Goal: Find specific page/section: Find specific page/section

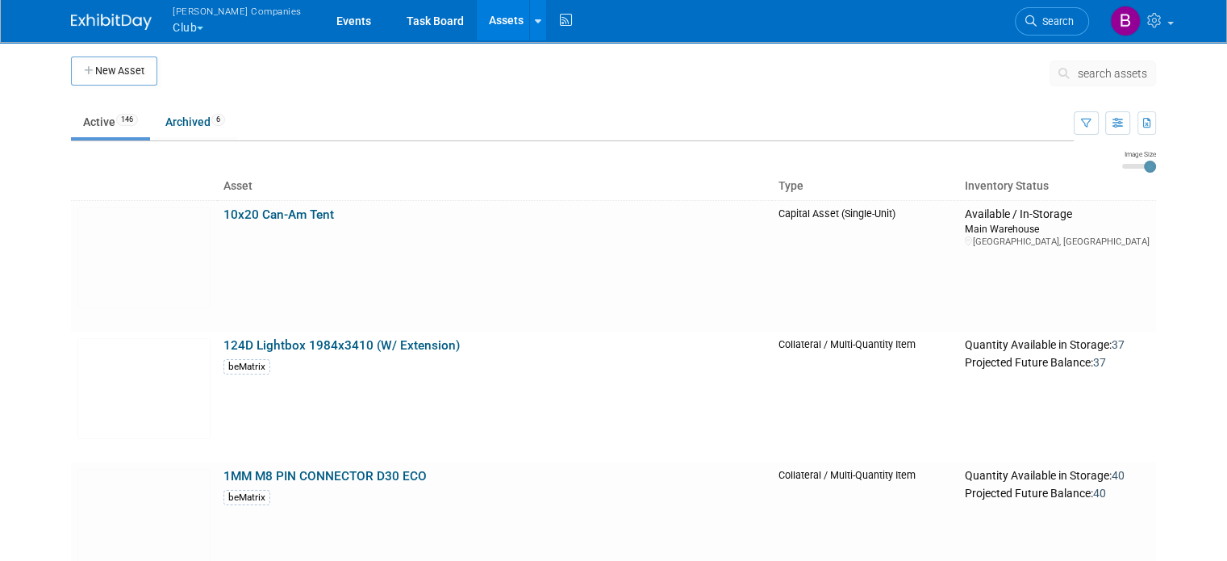
click at [1093, 73] on span "search assets" at bounding box center [1112, 73] width 69 height 13
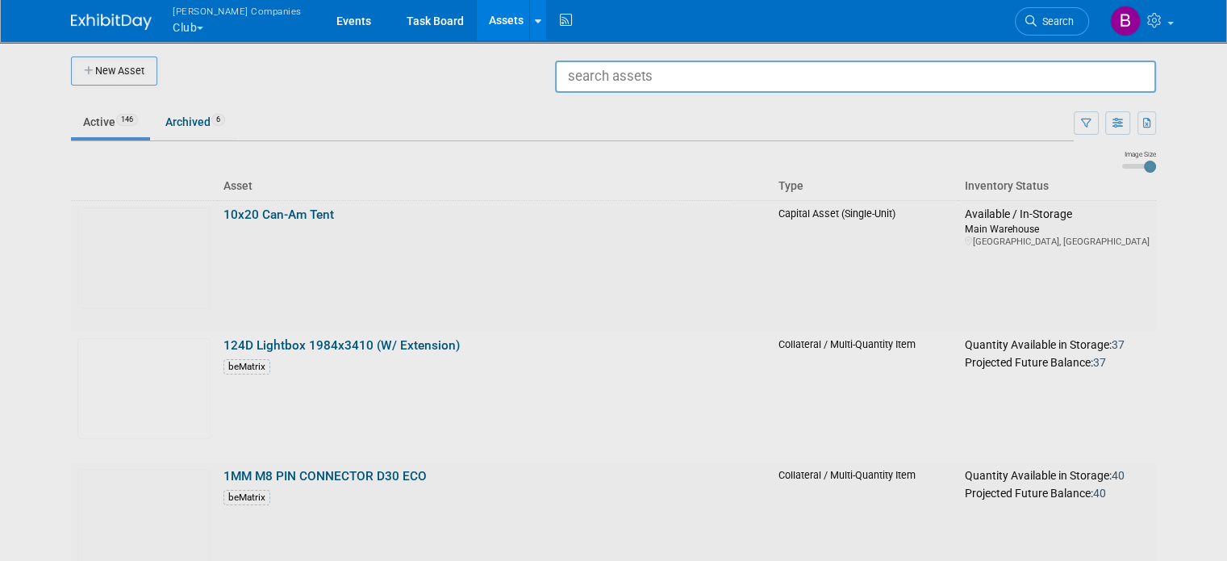
paste input "715010491"
click at [764, 81] on input "715010491" at bounding box center [855, 76] width 601 height 32
type input "LinQ acc"
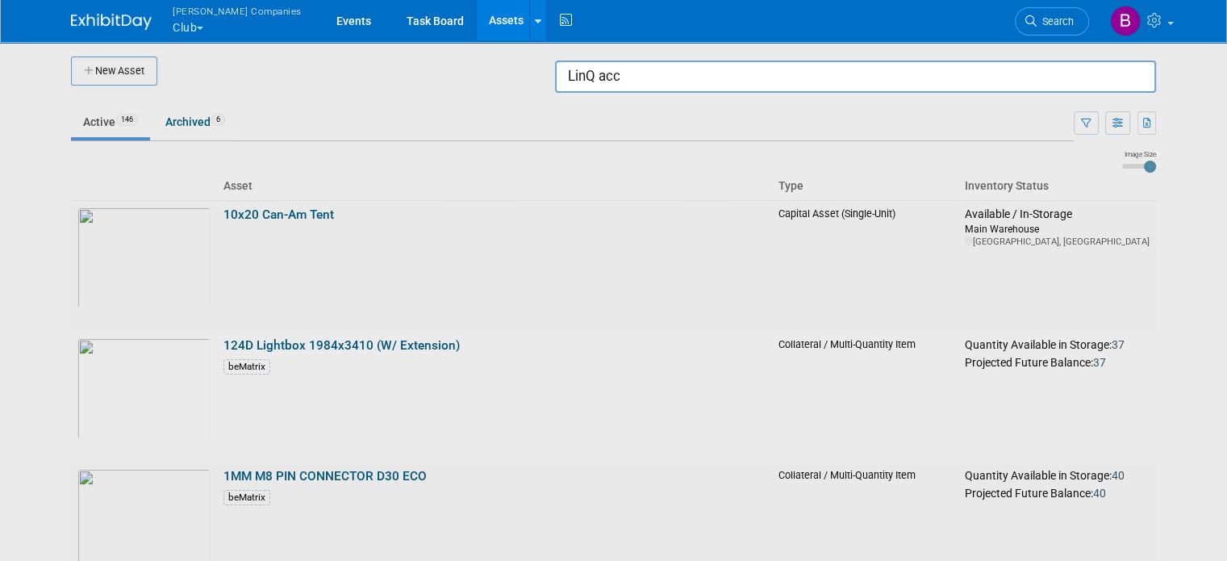
click at [181, 33] on button "Warnert Companies Club" at bounding box center [246, 21] width 151 height 42
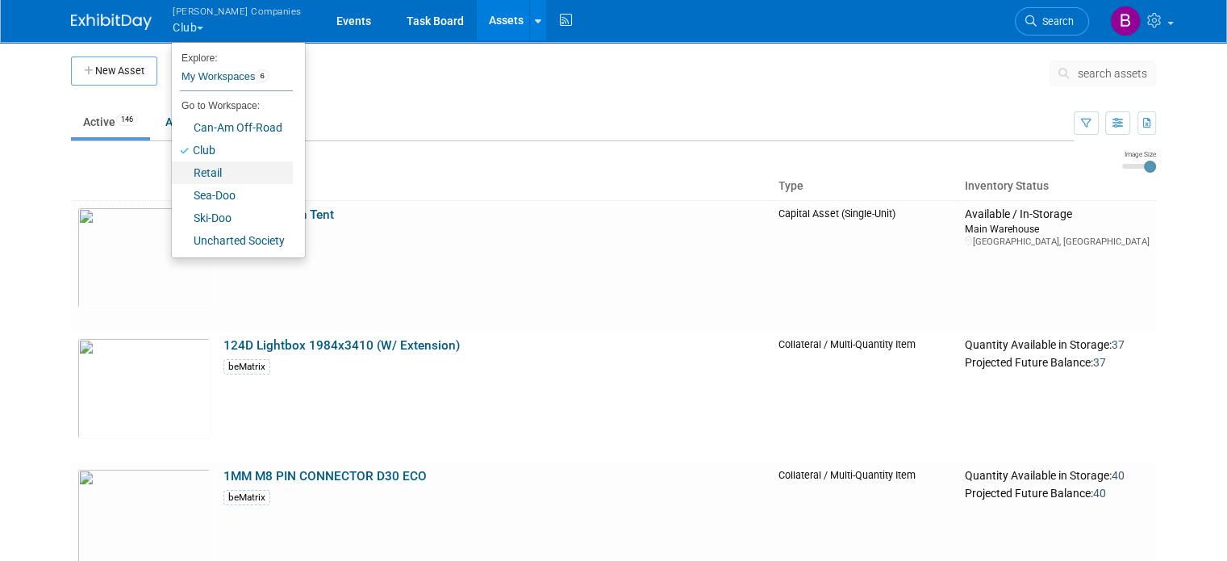
click at [198, 173] on link "Retail" at bounding box center [232, 172] width 121 height 23
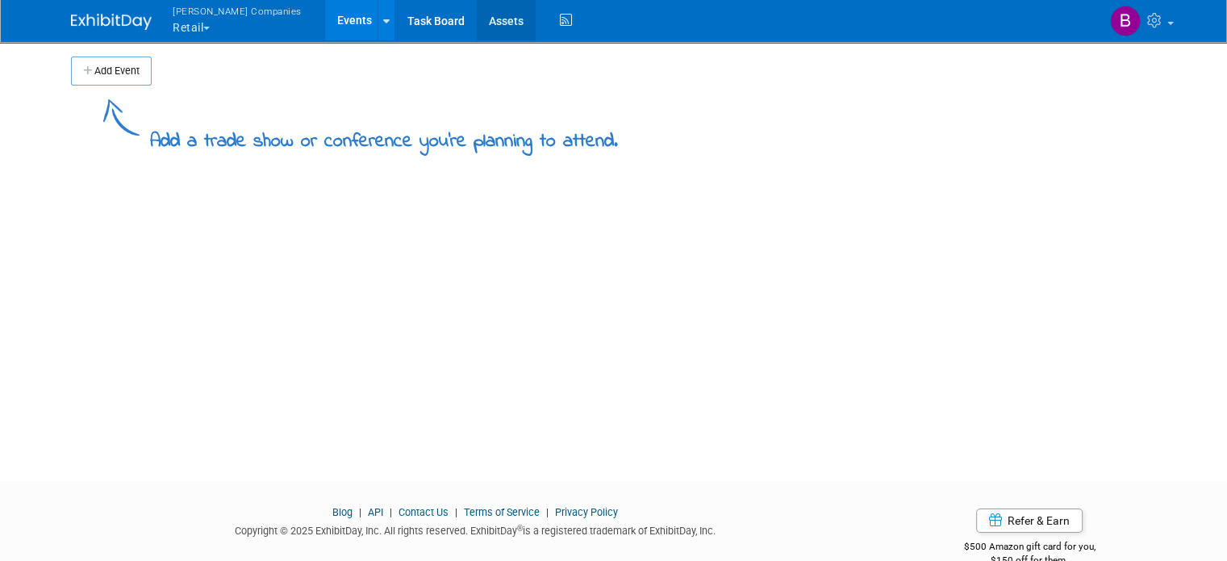
click at [477, 19] on link "Assets" at bounding box center [506, 20] width 59 height 40
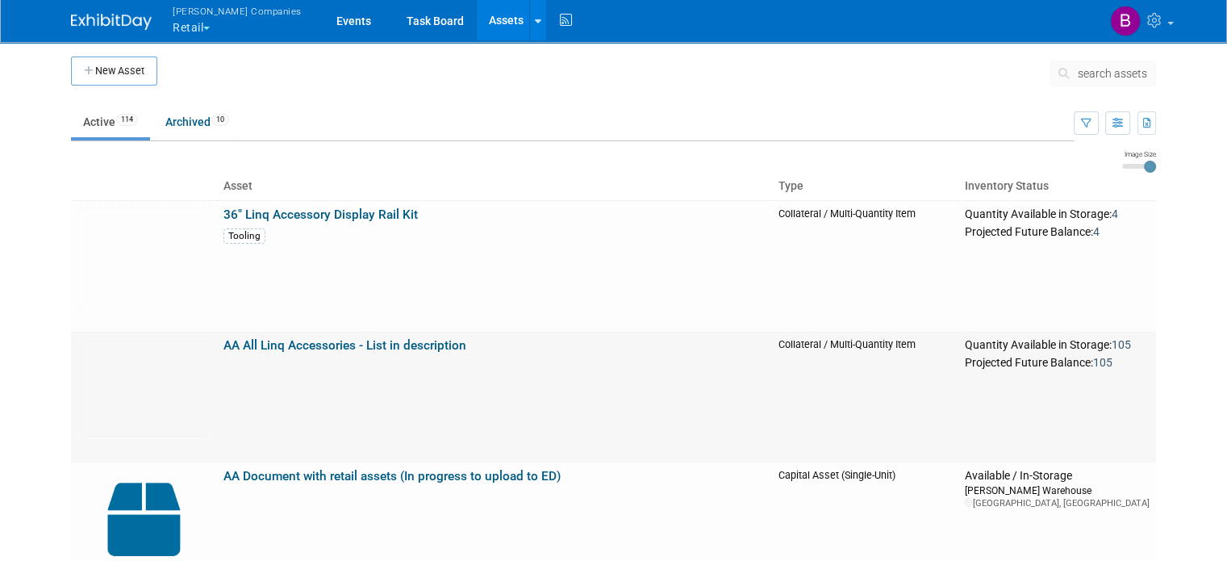
click at [393, 344] on link "AA All Linq Accessories - List in description" at bounding box center [344, 345] width 243 height 15
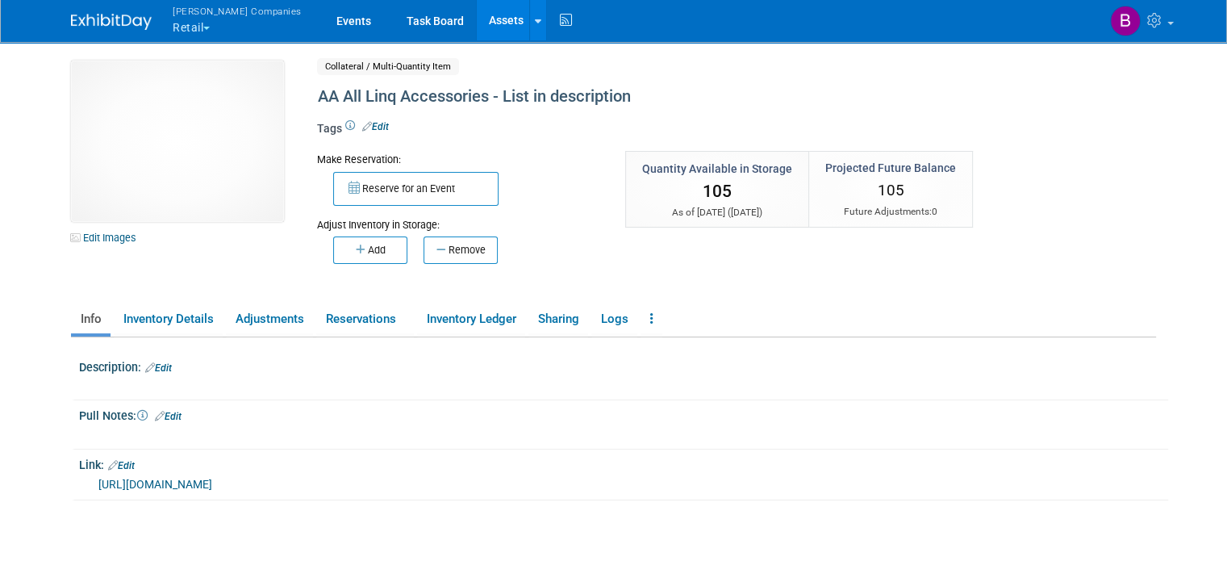
scroll to position [154, 0]
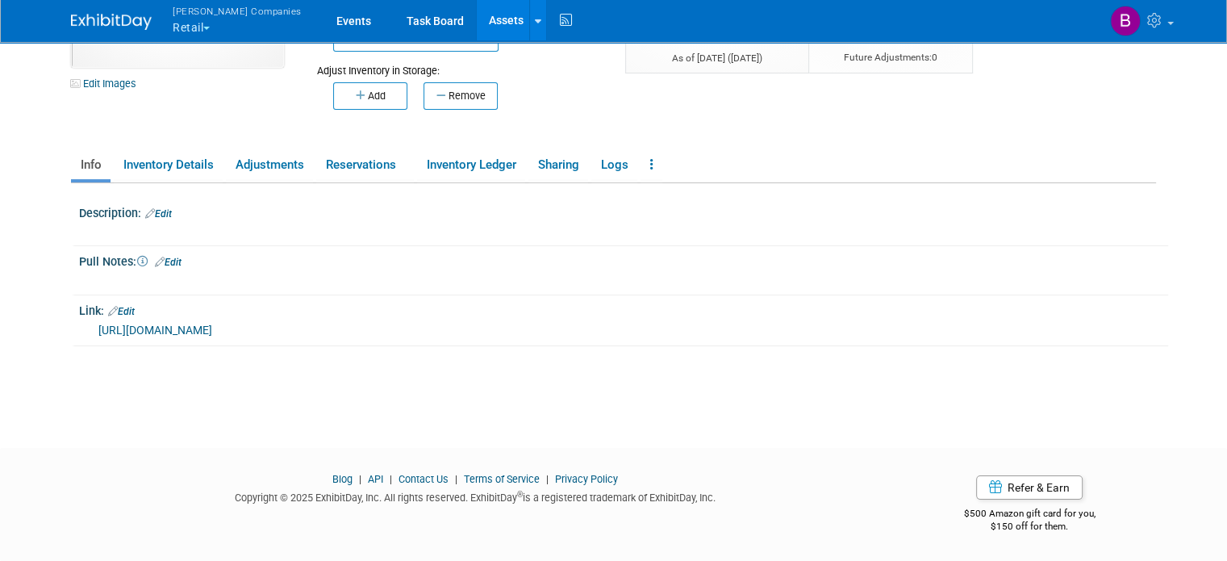
click at [178, 325] on link "https://docs.google.com/spreadsheets/d/1FXfGLnGf9pO8IJPUpy3L2yqVm0a04z4w_7IqWSU…" at bounding box center [155, 329] width 114 height 13
click at [186, 19] on button "Warnert Companies Retail" at bounding box center [246, 21] width 151 height 42
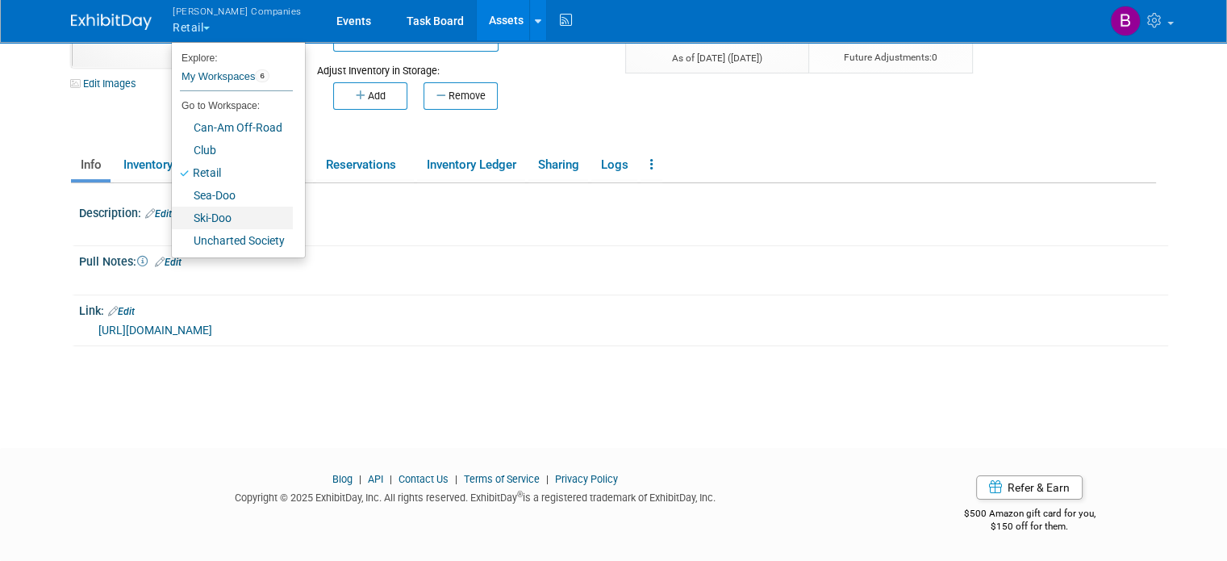
click at [206, 219] on link "Ski-Doo" at bounding box center [232, 217] width 121 height 23
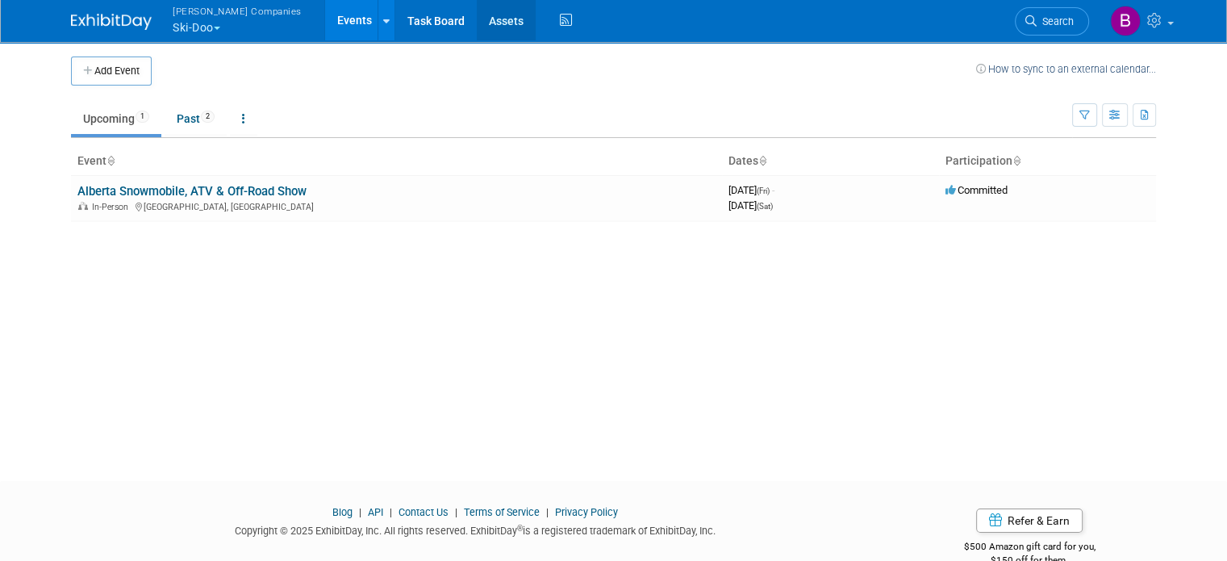
click at [477, 23] on link "Assets" at bounding box center [506, 20] width 59 height 40
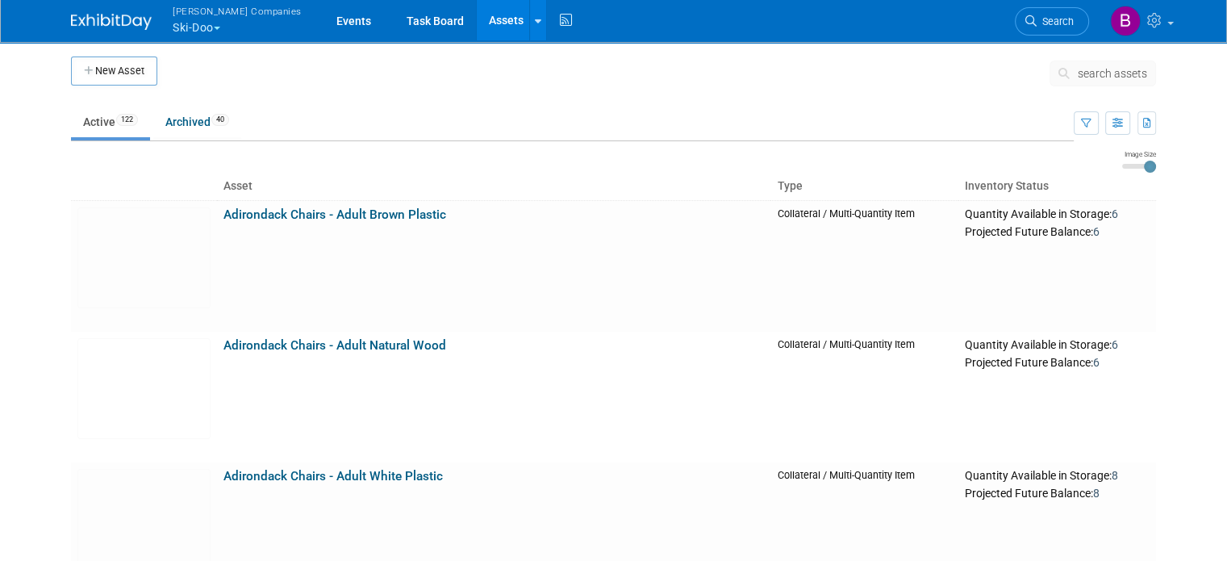
click at [1115, 72] on span "search assets" at bounding box center [1112, 73] width 69 height 13
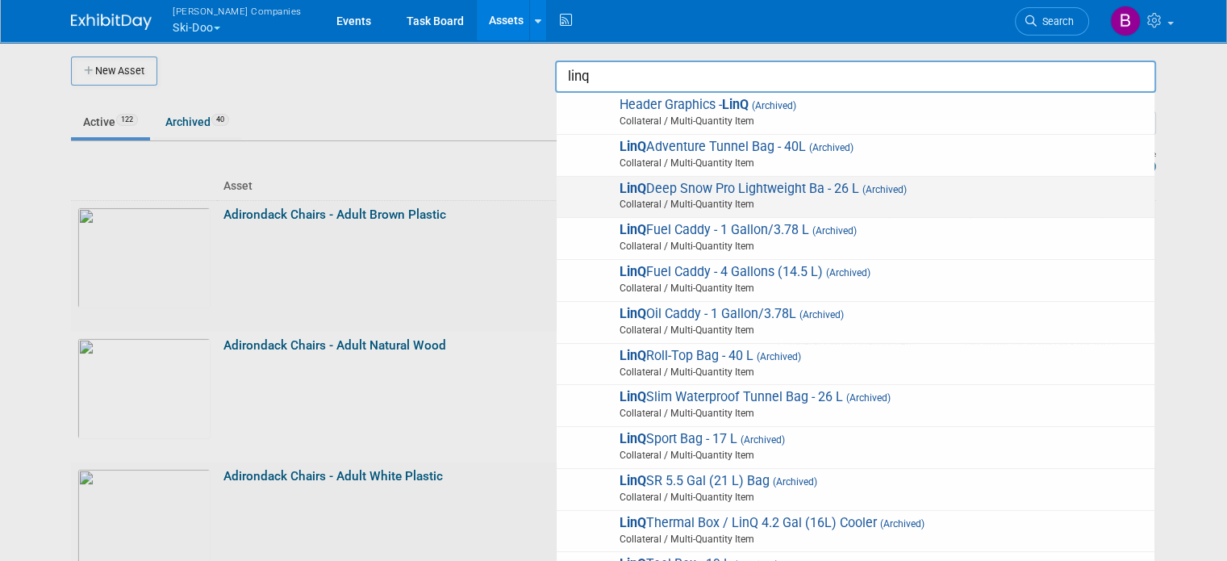
click at [660, 202] on span "Collateral / Multi-Quantity Item" at bounding box center [857, 204] width 577 height 15
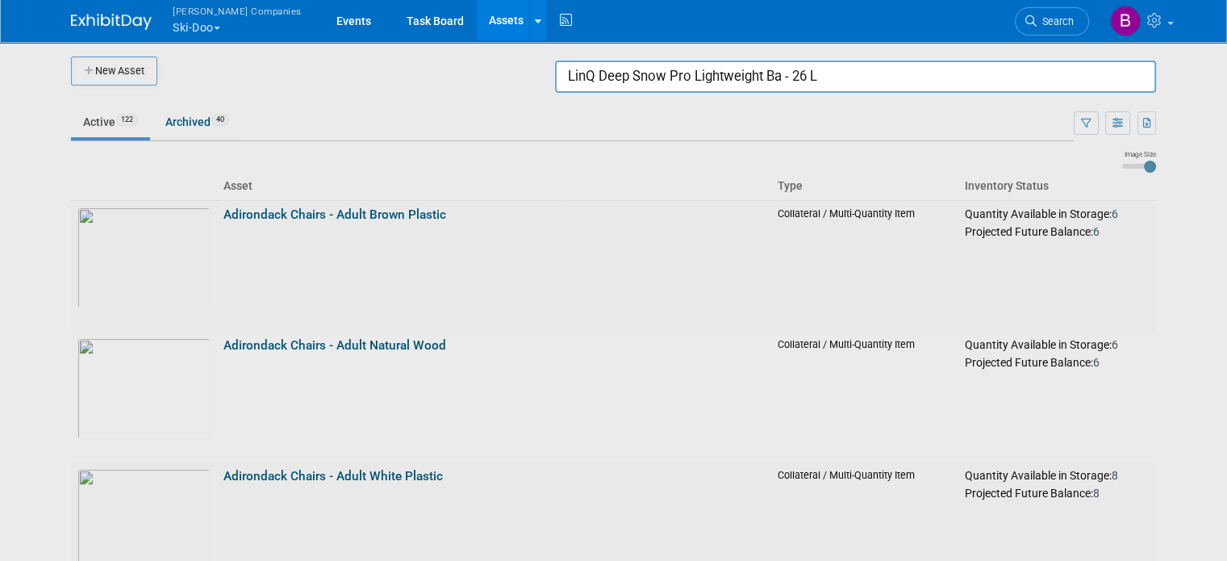
click at [807, 80] on input "LinQ Deep Snow Pro Lightweight Ba - 26 L" at bounding box center [855, 76] width 601 height 32
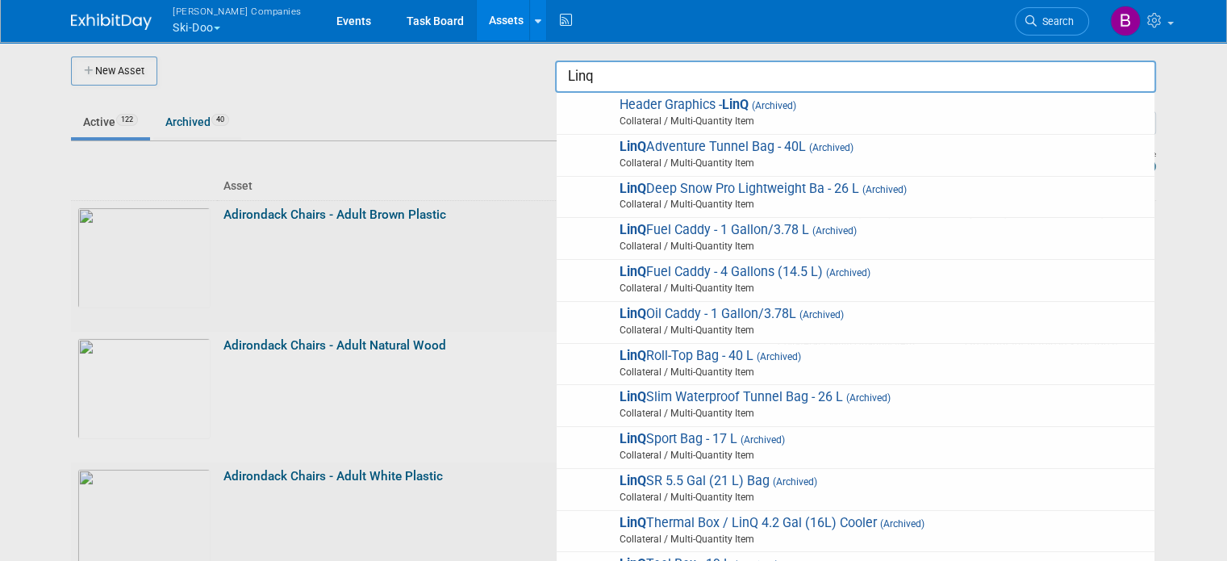
click at [614, 112] on div at bounding box center [614, 280] width 0 height 561
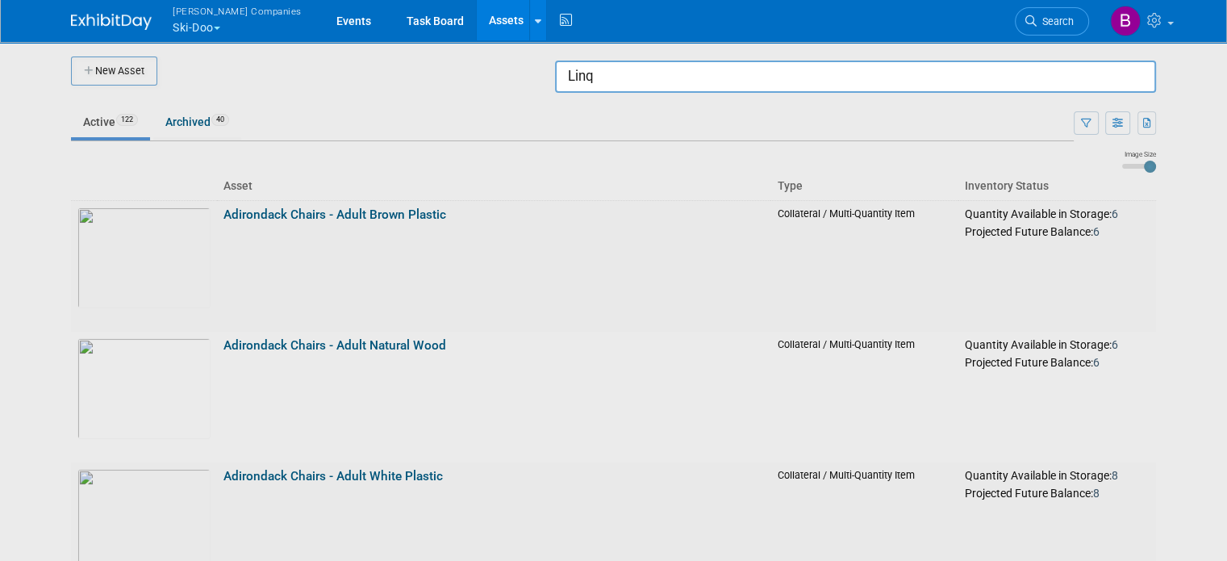
click at [1140, 79] on input "Linq" at bounding box center [855, 76] width 601 height 32
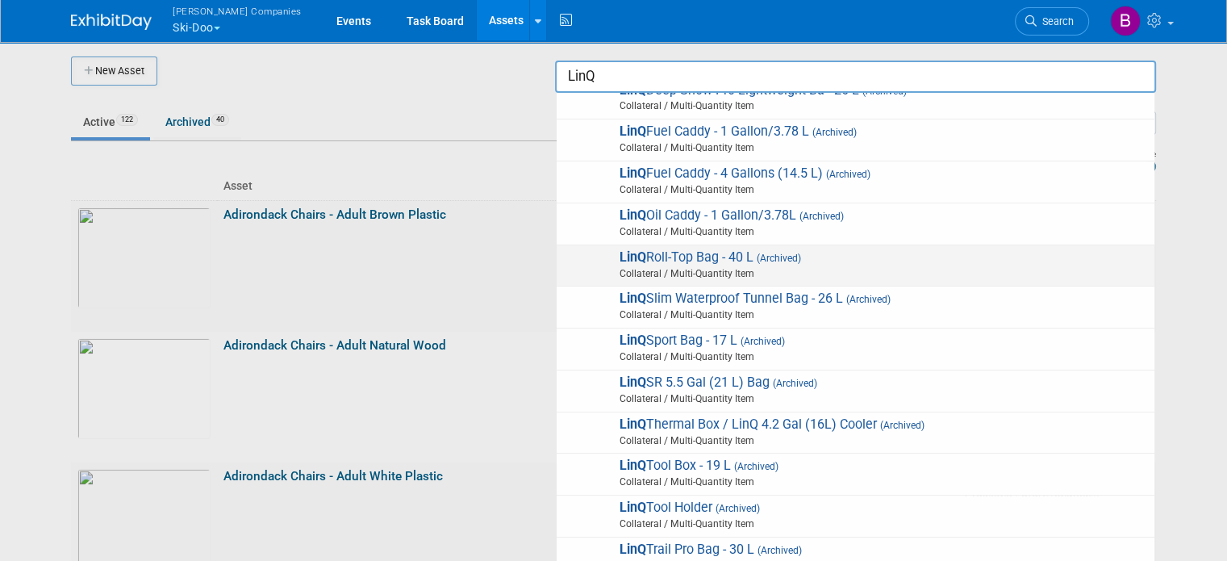
scroll to position [147, 0]
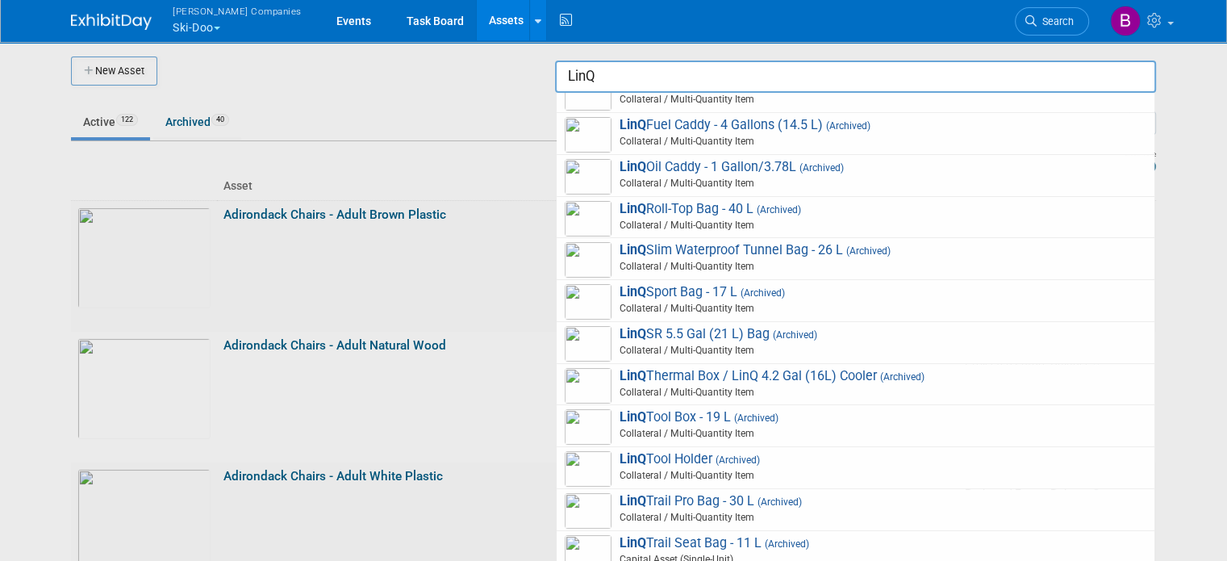
type input "LinQ"
click at [614, 128] on div at bounding box center [614, 280] width 0 height 561
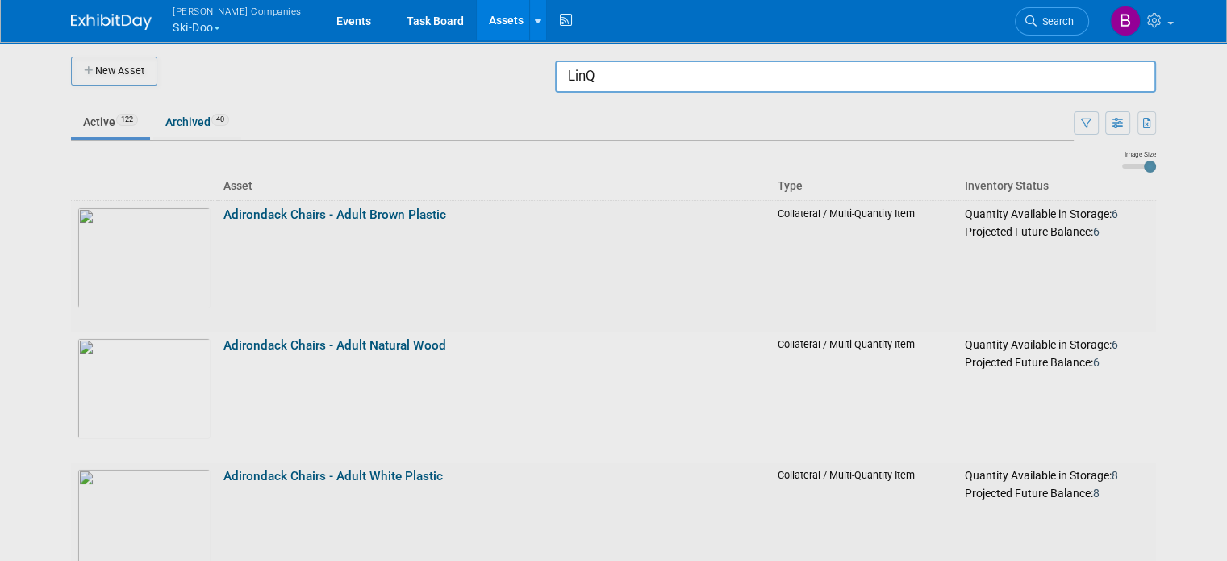
click at [614, 125] on div at bounding box center [614, 280] width 0 height 561
click at [614, 121] on div at bounding box center [614, 280] width 0 height 561
click at [614, 97] on div at bounding box center [614, 280] width 0 height 561
click at [614, 94] on div at bounding box center [614, 280] width 0 height 561
click at [782, 81] on input "LinQ" at bounding box center [855, 76] width 601 height 32
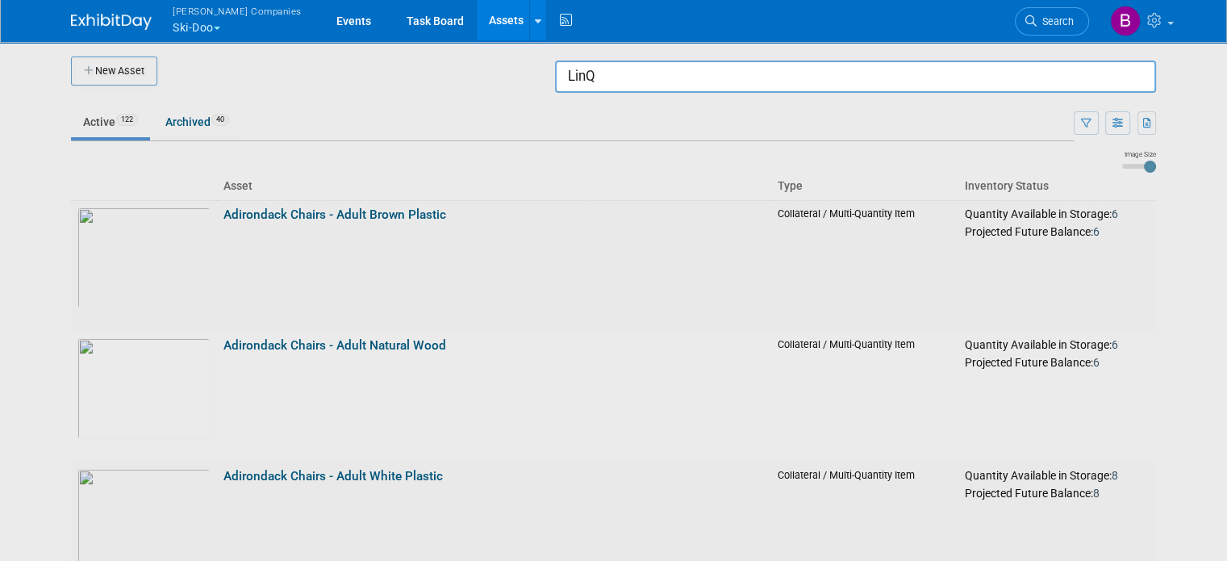
click at [782, 81] on input "LinQ" at bounding box center [855, 76] width 601 height 32
click at [614, 131] on div at bounding box center [614, 280] width 0 height 561
click at [614, 123] on div at bounding box center [614, 280] width 0 height 561
click at [614, 101] on div at bounding box center [614, 280] width 0 height 561
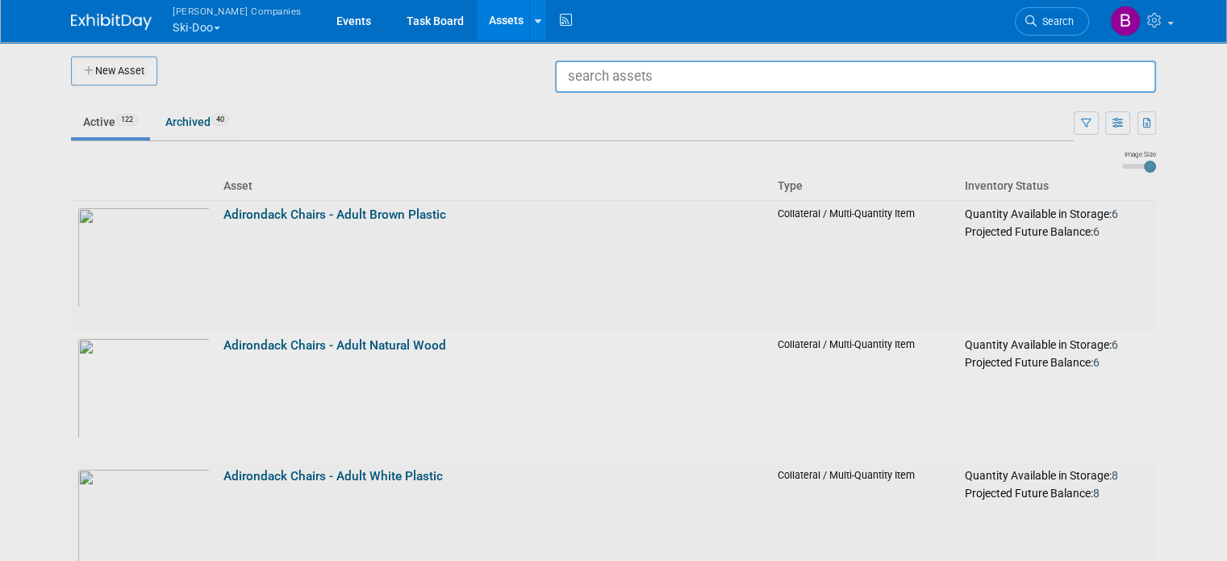
click at [477, 23] on link "Assets" at bounding box center [506, 20] width 59 height 40
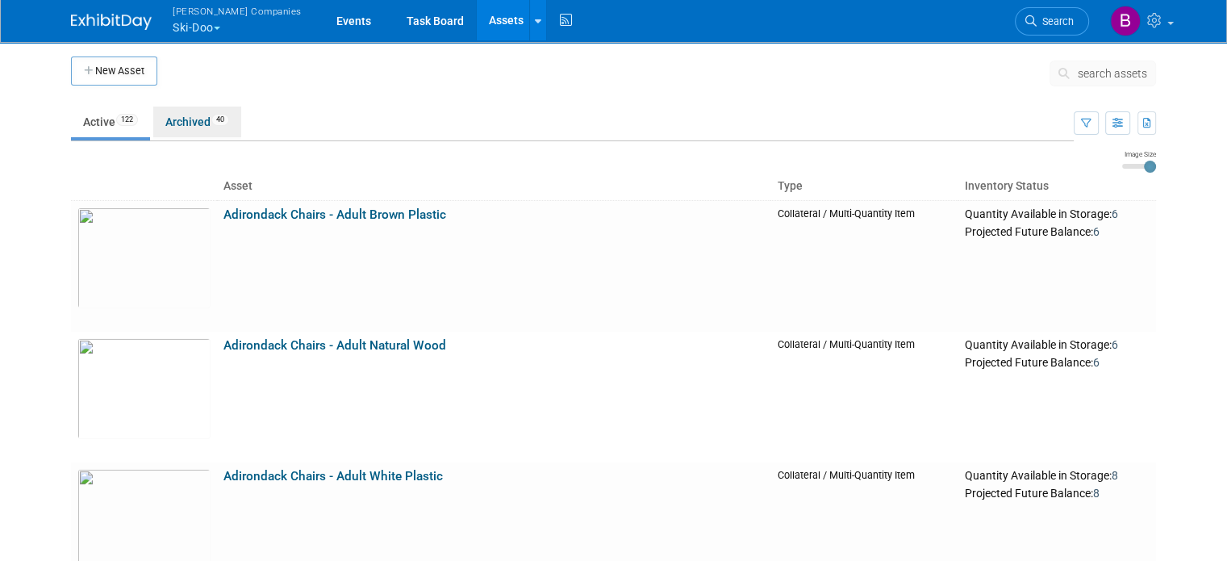
click at [177, 123] on link "Archived 40" at bounding box center [197, 121] width 88 height 31
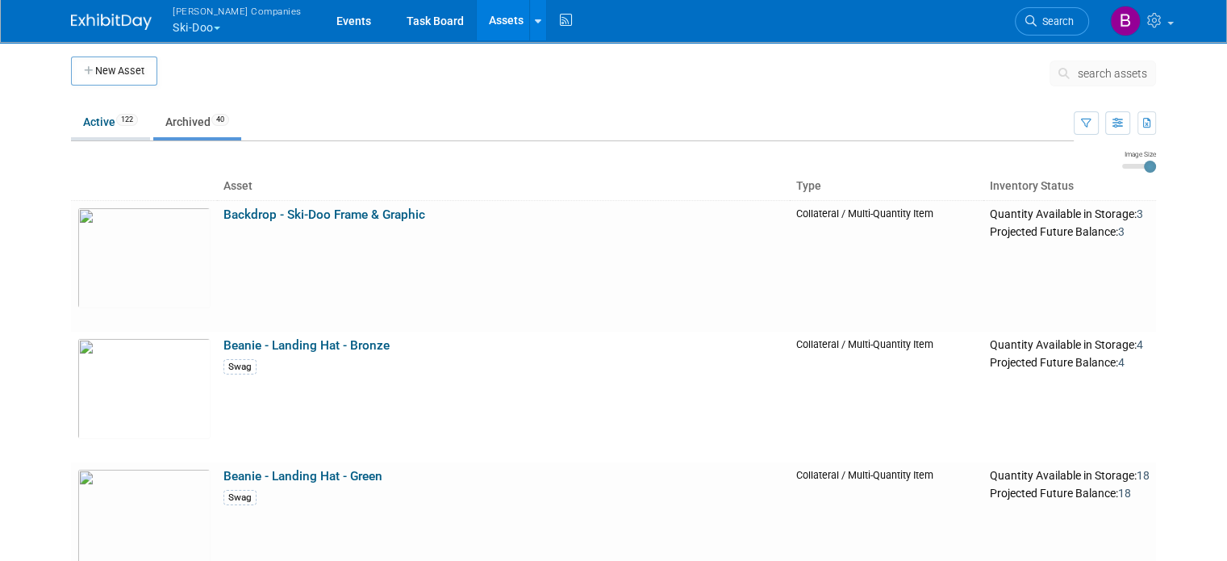
click at [81, 121] on link "Active 122" at bounding box center [110, 121] width 79 height 31
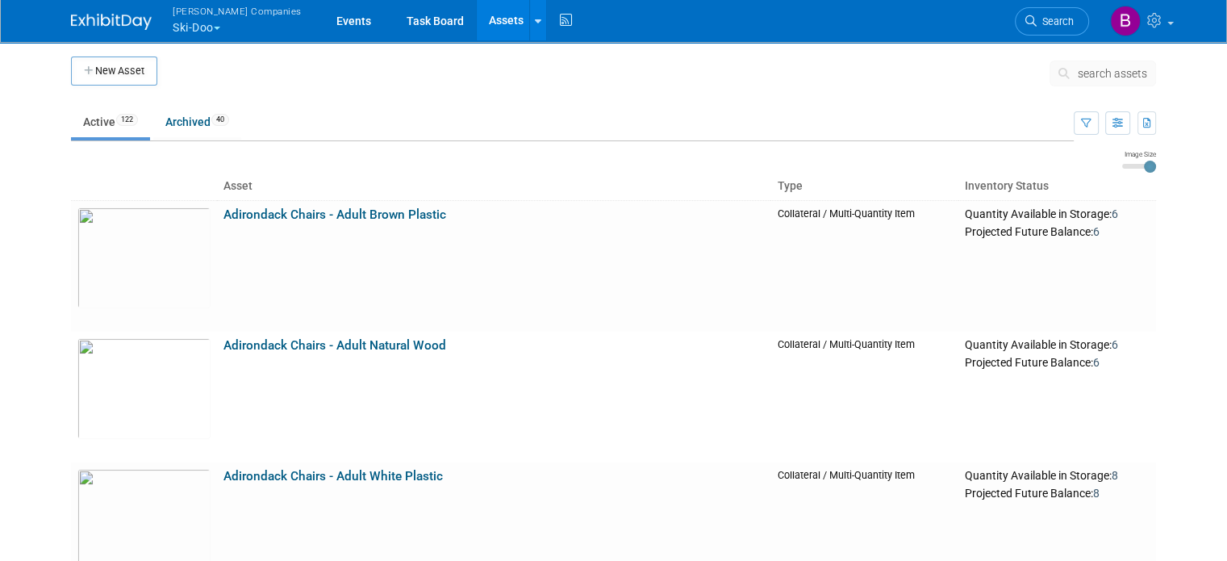
click at [86, 123] on link "Active 122" at bounding box center [110, 121] width 79 height 31
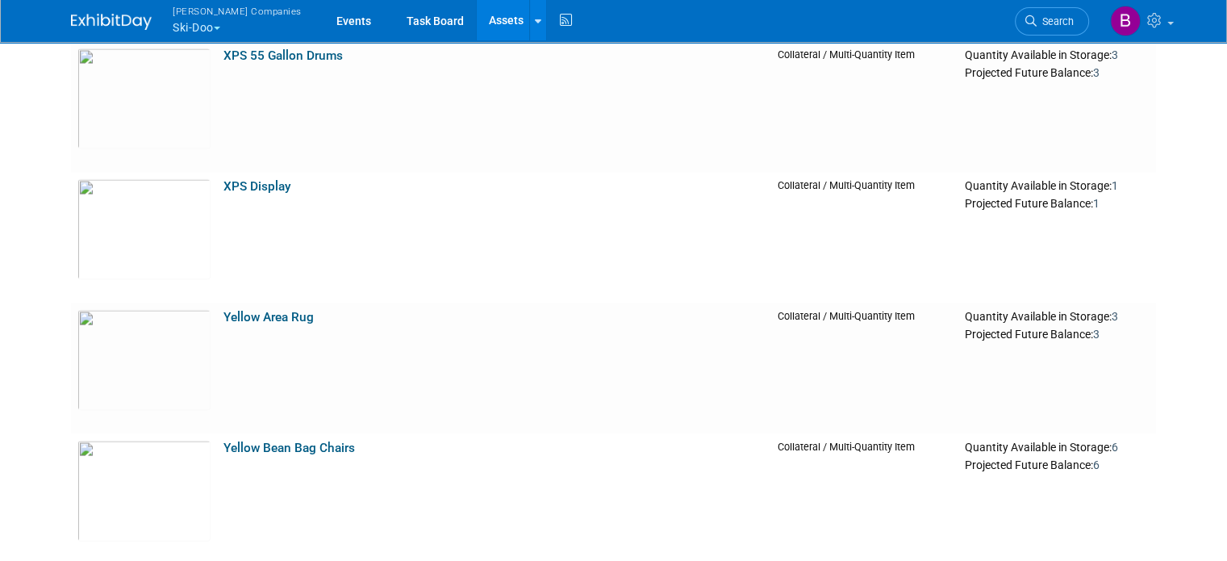
click at [516, 235] on td "XPS Display" at bounding box center [493, 238] width 553 height 131
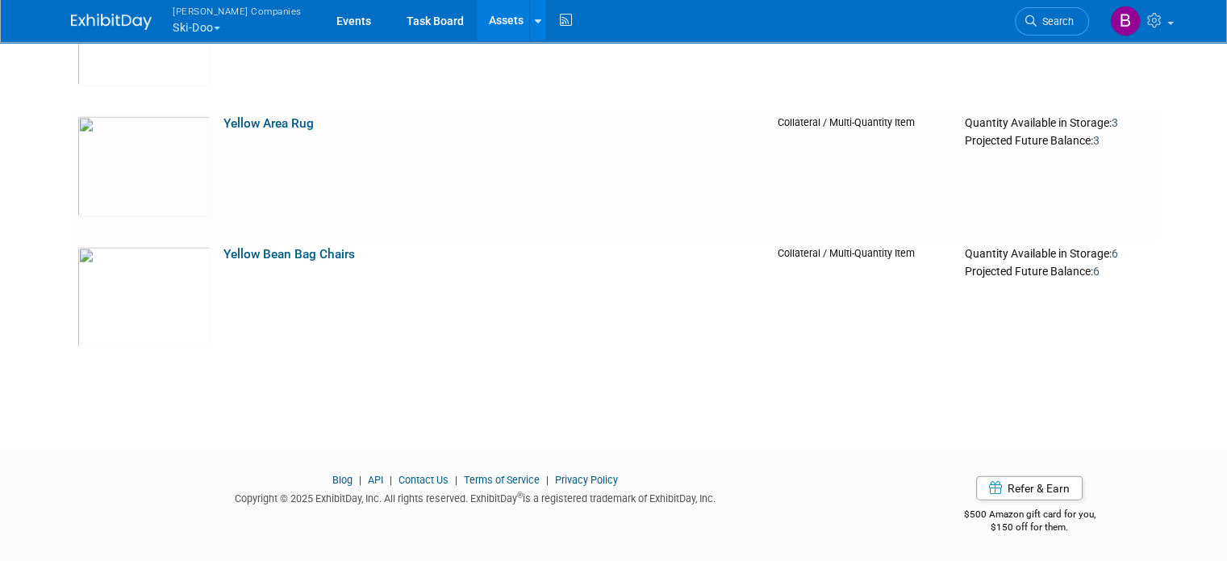
scroll to position [15753, 0]
click at [516, 235] on td "Yellow Area Rug" at bounding box center [493, 175] width 553 height 131
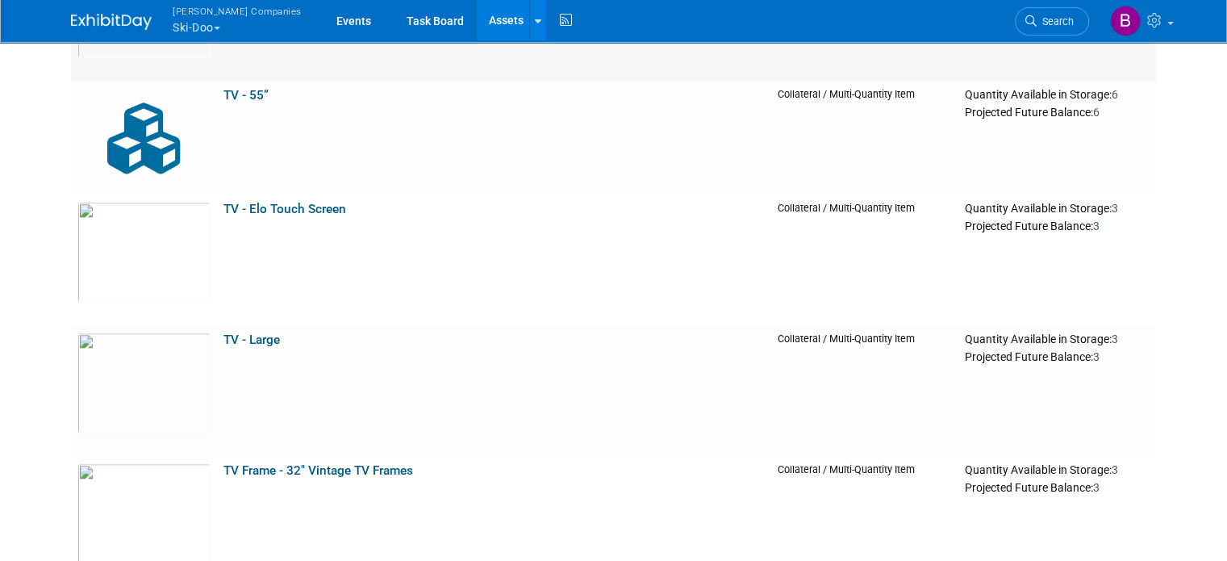
scroll to position [13705, 0]
